Goal: Information Seeking & Learning: Learn about a topic

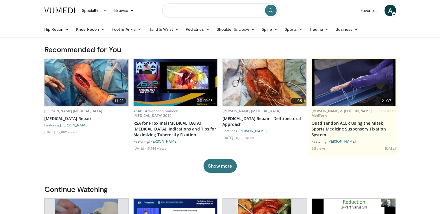
click at [174, 10] on input "Search topics, interventions" at bounding box center [220, 10] width 116 height 14
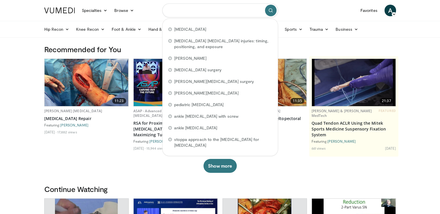
type input "*"
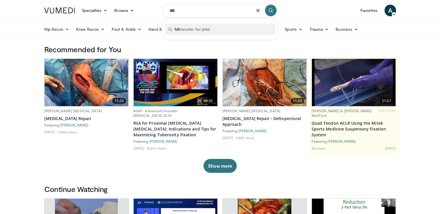
click at [187, 32] on span "fdl transfer for pttd" at bounding box center [192, 29] width 35 height 6
type input "**********"
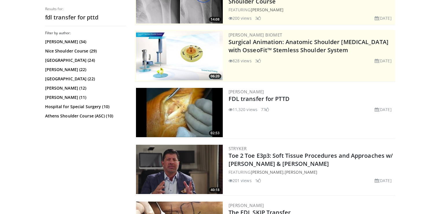
scroll to position [92, 0]
click at [196, 99] on img at bounding box center [179, 111] width 87 height 49
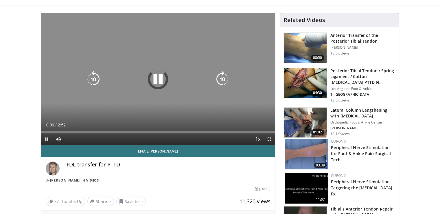
scroll to position [32, 0]
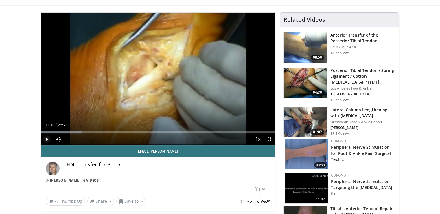
click at [46, 141] on span "Video Player" at bounding box center [47, 139] width 12 height 12
click at [268, 138] on span "Video Player" at bounding box center [270, 139] width 12 height 12
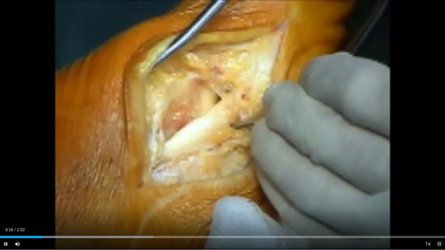
click at [440, 213] on span "Video Player" at bounding box center [439, 244] width 12 height 12
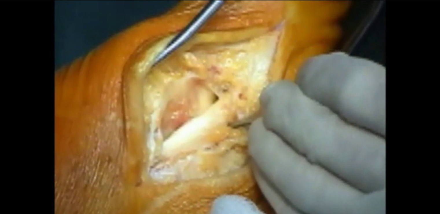
scroll to position [22, 0]
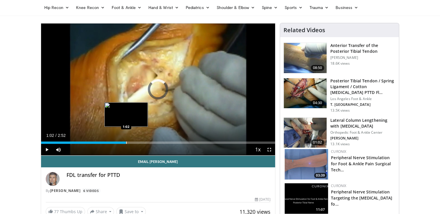
click at [126, 143] on div "Progress Bar" at bounding box center [126, 142] width 1 height 2
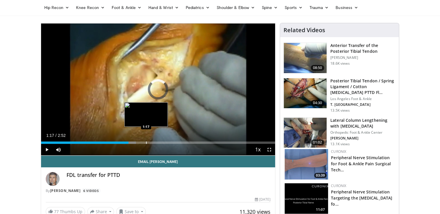
click at [146, 142] on div "Progress Bar" at bounding box center [146, 142] width 1 height 2
click at [152, 141] on div "Progress Bar" at bounding box center [152, 142] width 1 height 2
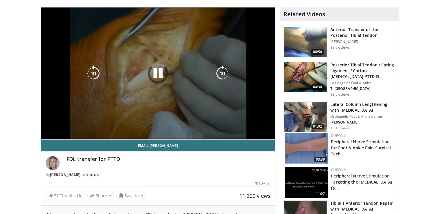
scroll to position [0, 0]
